Goal: Task Accomplishment & Management: Complete application form

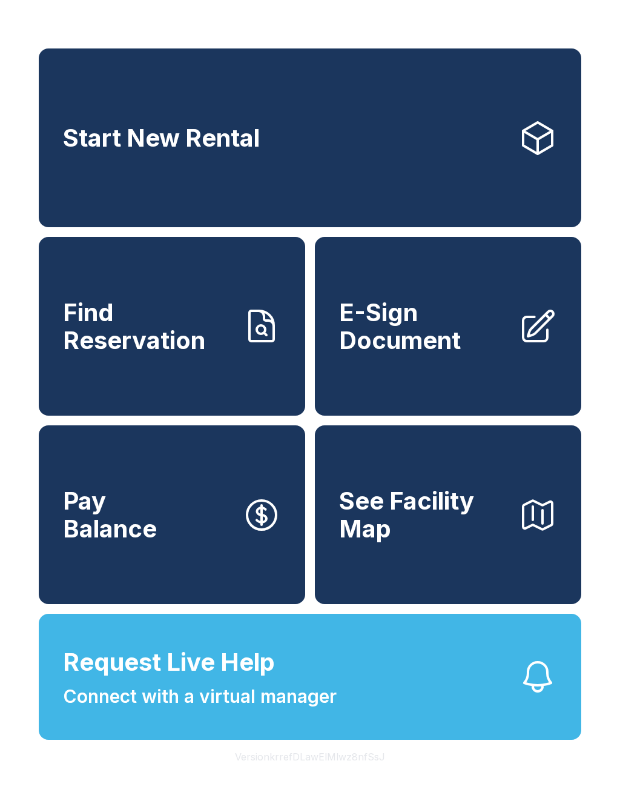
click at [538, 377] on link "E-Sign Document" at bounding box center [448, 326] width 266 height 179
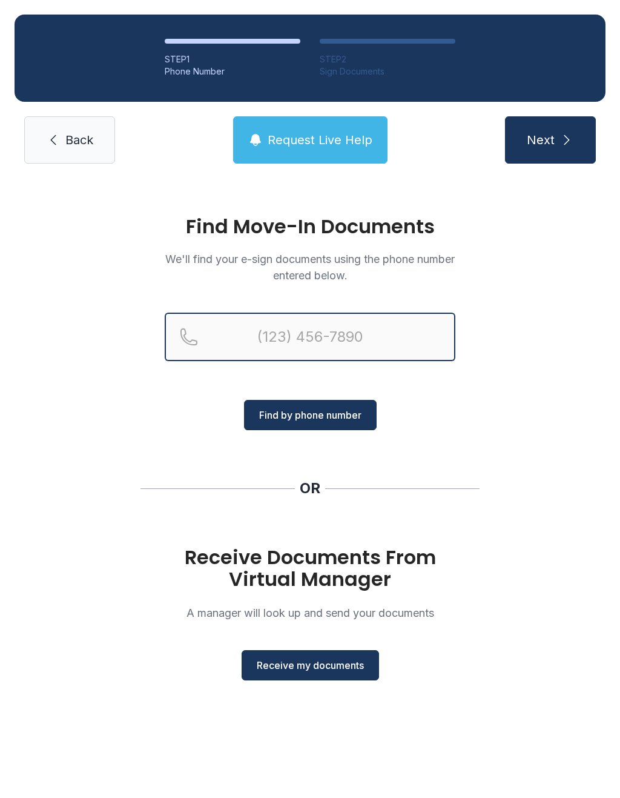
click at [337, 336] on input "Reservation phone number" at bounding box center [310, 336] width 291 height 48
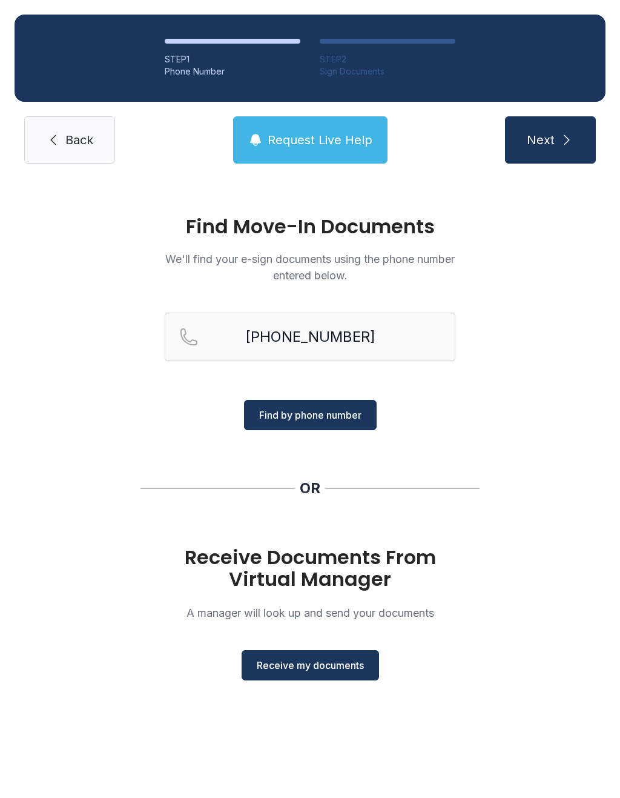
click at [330, 412] on span "Find by phone number" at bounding box center [310, 415] width 102 height 15
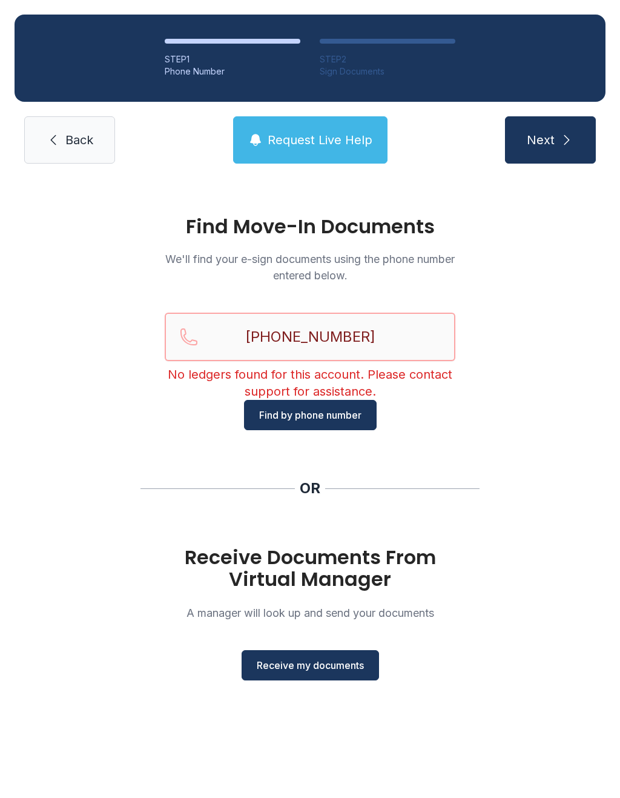
click at [390, 340] on input "[PHONE_NUMBER]" at bounding box center [310, 336] width 291 height 48
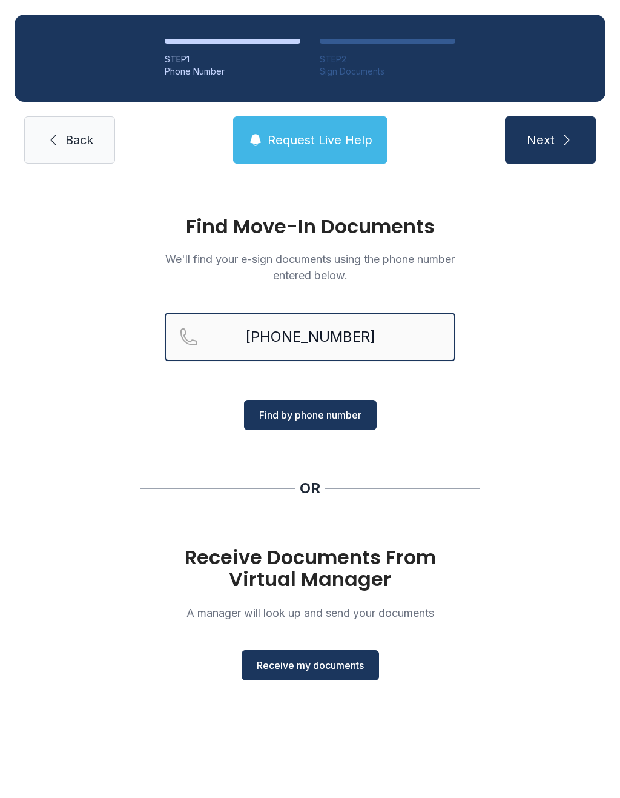
type input "[PHONE_NUMBER]"
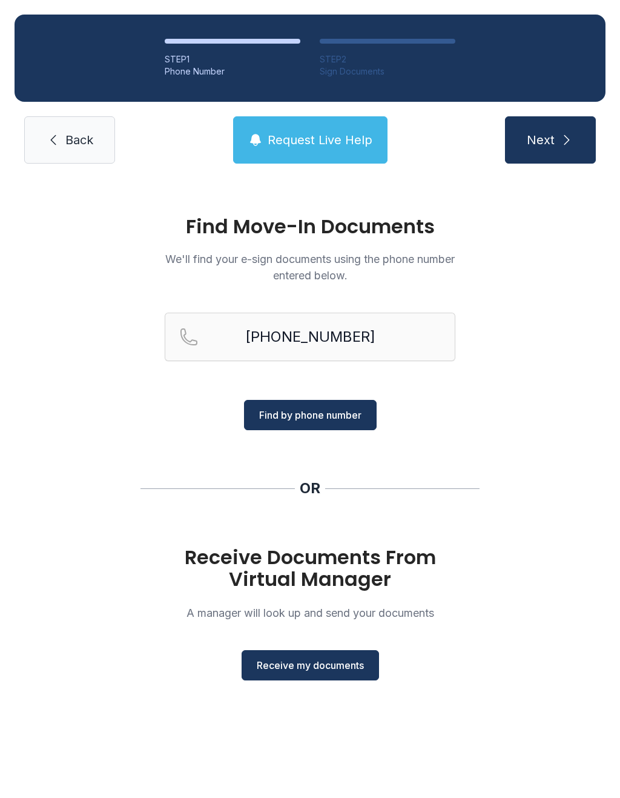
click at [316, 418] on span "Find by phone number" at bounding box center [310, 415] width 102 height 15
click at [305, 410] on span "Find by phone number" at bounding box center [310, 415] width 102 height 15
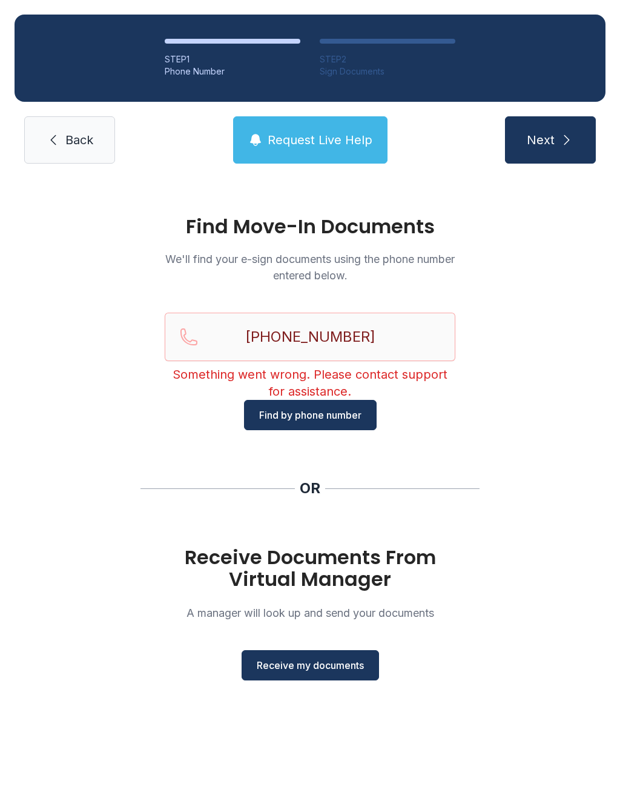
click at [337, 664] on span "Receive my documents" at bounding box center [310, 665] width 107 height 15
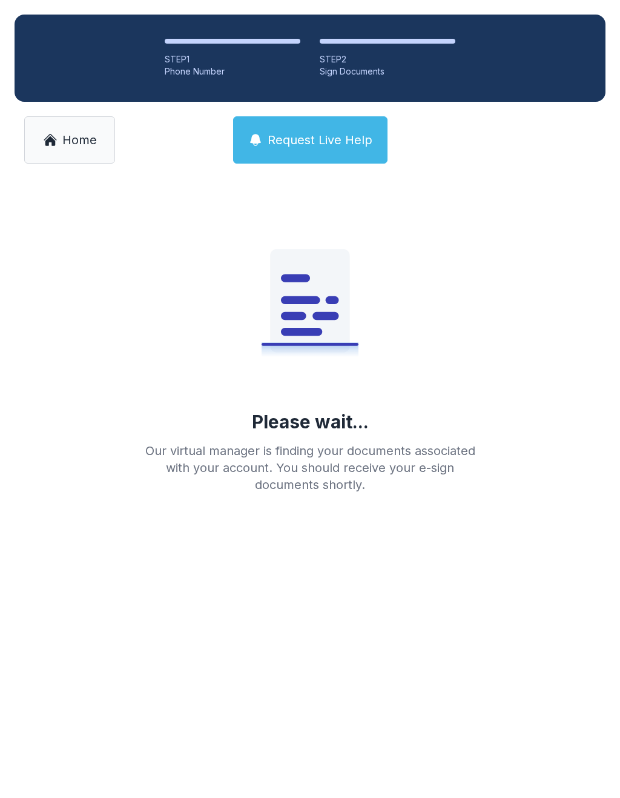
click at [71, 145] on span "Home" at bounding box center [79, 139] width 35 height 17
